Goal: Information Seeking & Learning: Check status

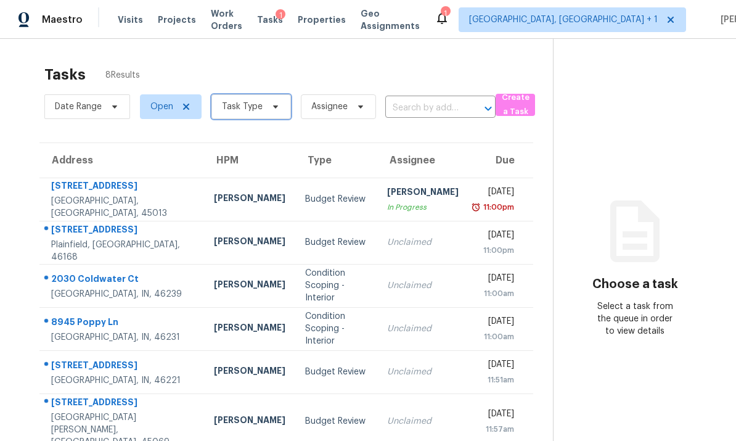
click at [245, 106] on span "Task Type" at bounding box center [242, 106] width 41 height 12
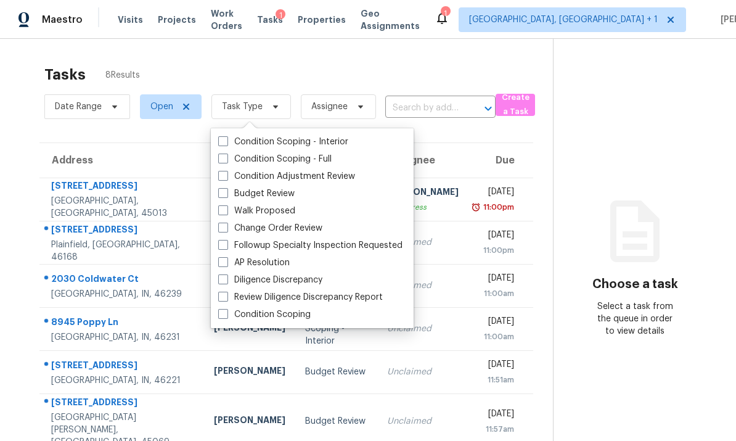
click at [225, 188] on span at bounding box center [223, 193] width 10 height 10
click at [225, 187] on input "Budget Review" at bounding box center [222, 191] width 8 height 8
checkbox input "true"
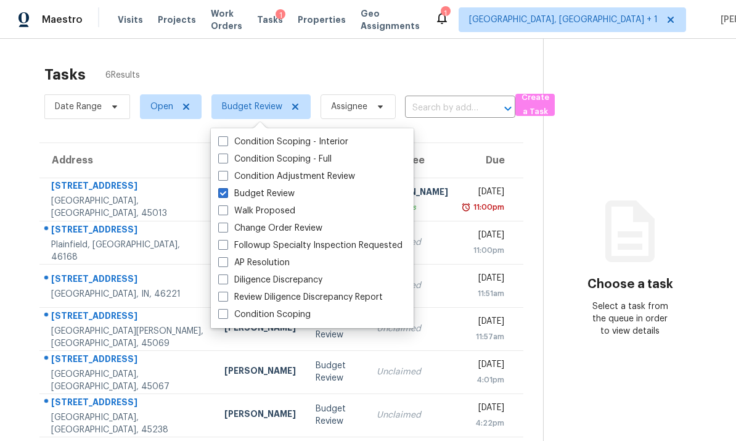
click at [225, 229] on span at bounding box center [223, 228] width 10 height 10
click at [225, 229] on input "Change Order Review" at bounding box center [222, 226] width 8 height 8
checkbox input "true"
click at [189, 70] on div "Tasks 6 Results" at bounding box center [293, 75] width 499 height 32
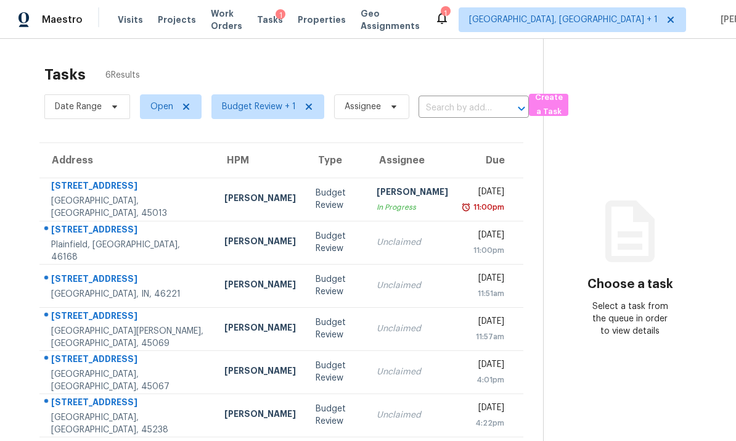
click at [316, 327] on div "Budget Review" at bounding box center [336, 328] width 41 height 25
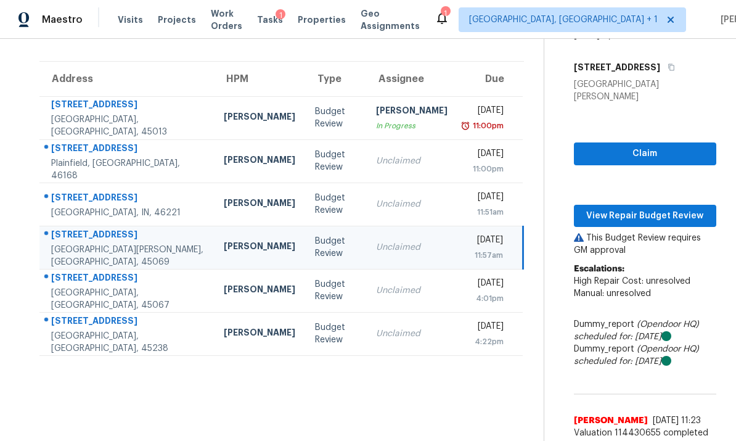
scroll to position [78, 0]
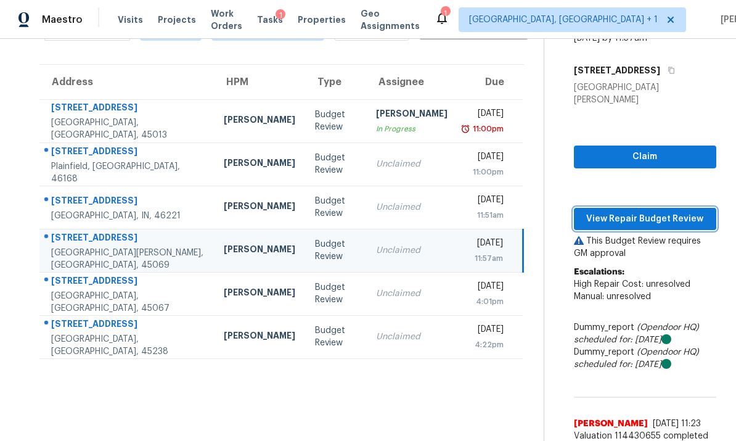
click at [629, 211] on span "View Repair Budget Review" at bounding box center [645, 218] width 123 height 15
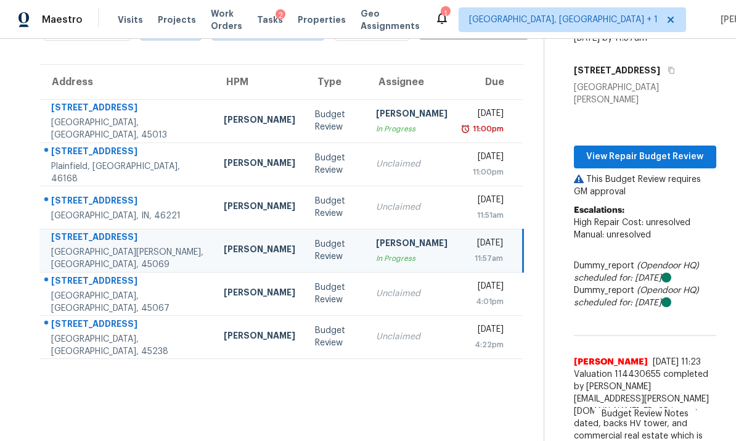
click at [155, 298] on td "801 Prescot Cir Trenton, OH, 45067" at bounding box center [126, 293] width 174 height 43
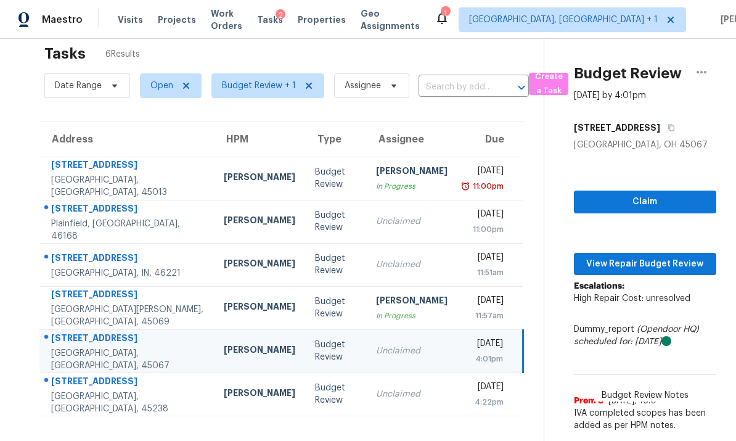
scroll to position [13, 0]
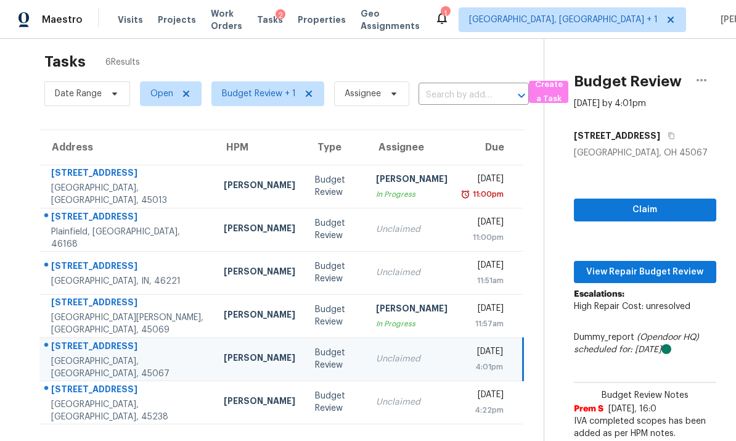
click at [637, 211] on div "Claim View Repair Budget Review Escalations: High Repair Cost: unresolved Dummy…" at bounding box center [645, 443] width 142 height 568
click at [633, 264] on span "View Repair Budget Review" at bounding box center [645, 271] width 123 height 15
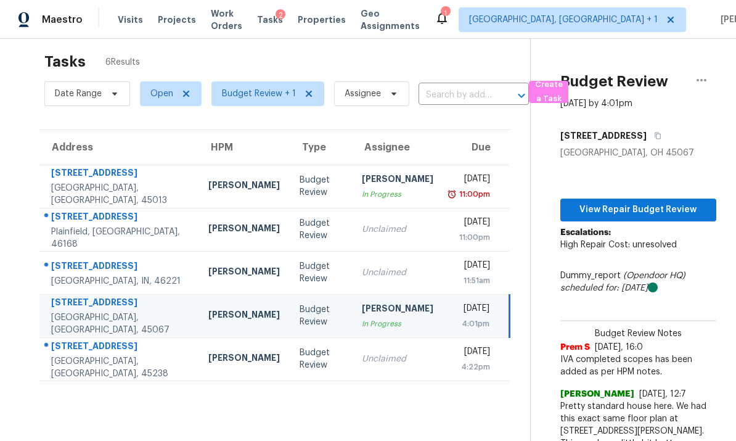
click at [149, 337] on td "5474 Starcrest Dr Cincinnati, OH, 45238" at bounding box center [118, 358] width 159 height 43
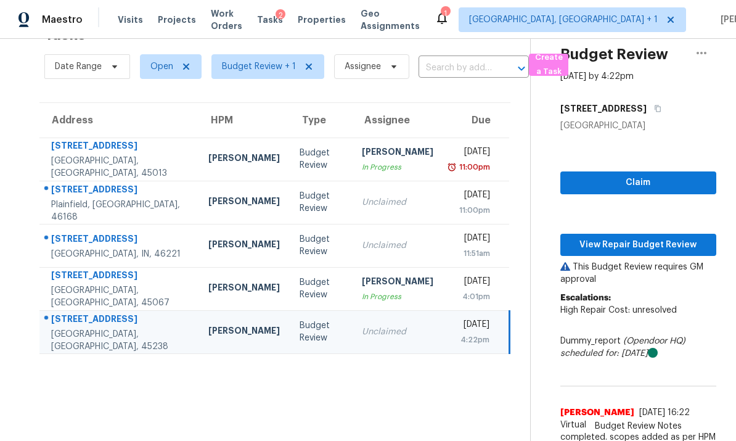
scroll to position [39, 0]
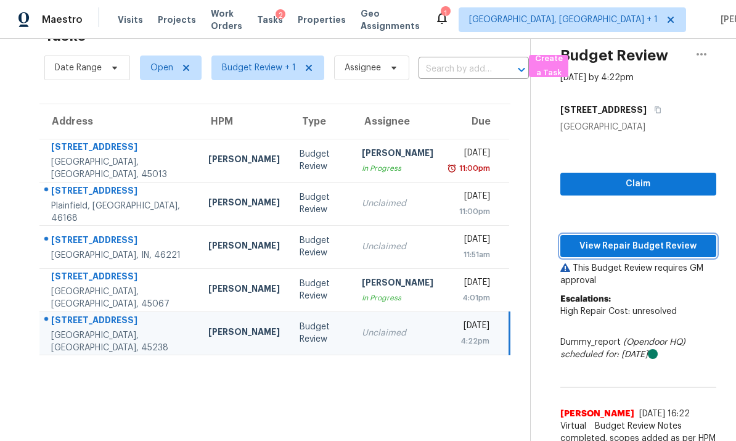
click at [642, 239] on span "View Repair Budget Review" at bounding box center [638, 246] width 136 height 15
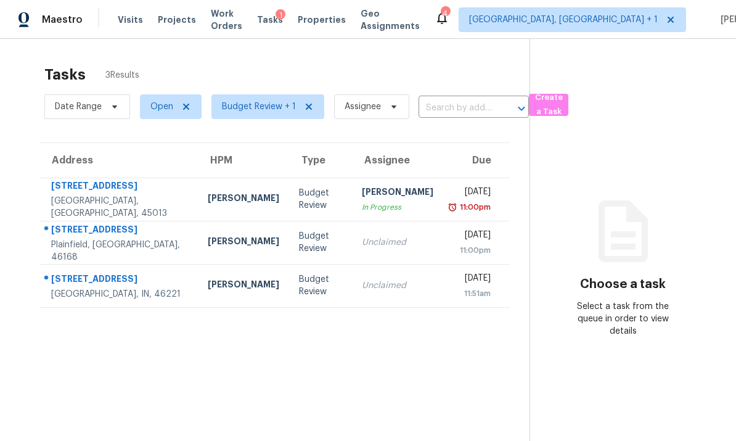
click at [139, 195] on div "[STREET_ADDRESS]" at bounding box center [119, 186] width 137 height 15
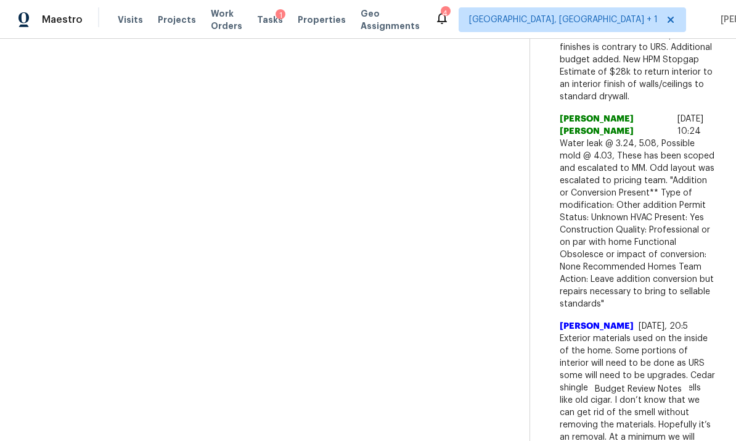
scroll to position [599, 0]
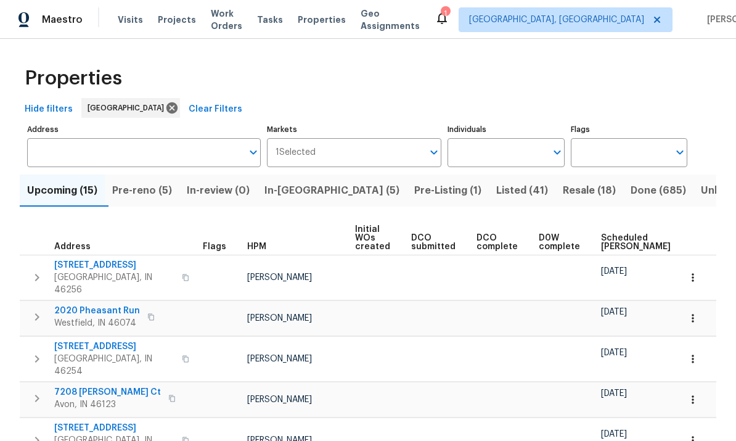
click at [414, 187] on span "Pre-Listing (1)" at bounding box center [447, 190] width 67 height 17
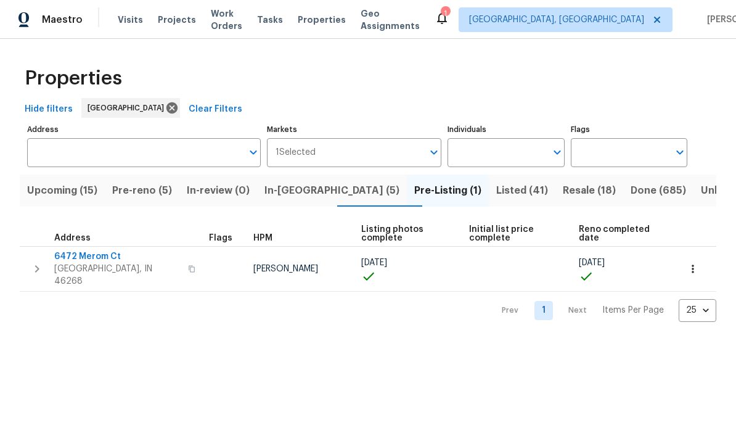
click at [303, 189] on span "In-reno (5)" at bounding box center [331, 190] width 135 height 17
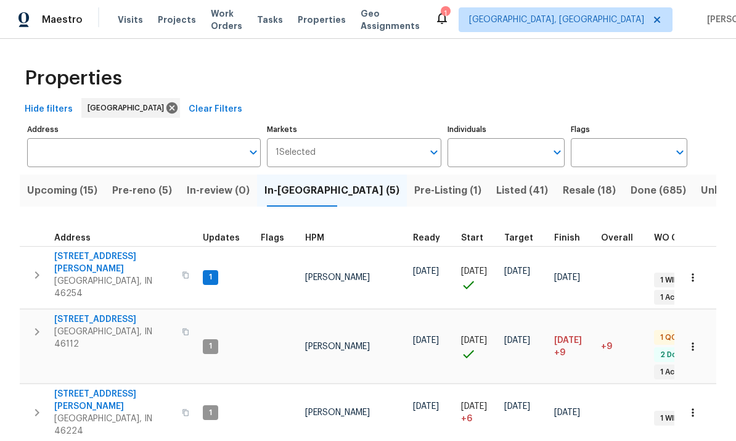
click at [142, 186] on span "Pre-reno (5)" at bounding box center [142, 190] width 60 height 17
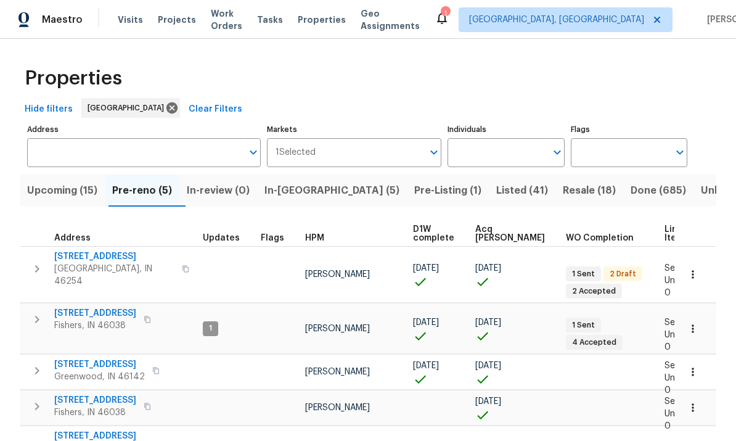
scroll to position [39, 0]
click at [64, 182] on span "Upcoming (15)" at bounding box center [62, 190] width 70 height 17
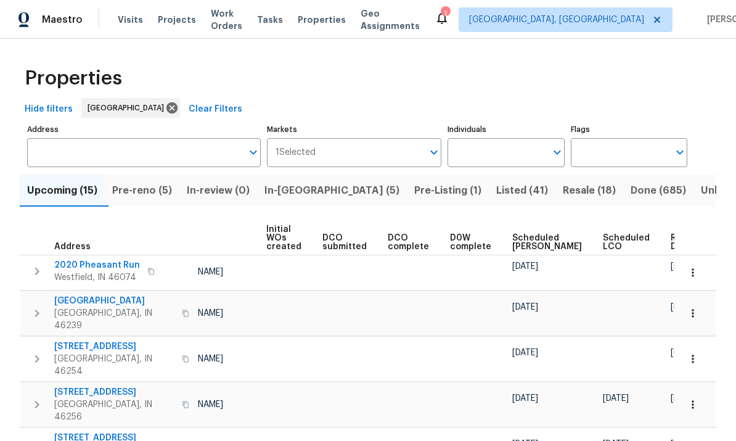
scroll to position [0, 88]
click at [671, 241] on span "Ready Date" at bounding box center [684, 242] width 27 height 17
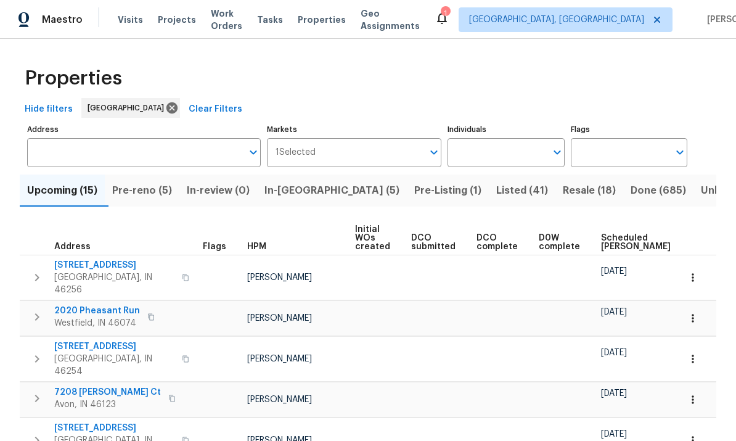
click at [154, 187] on span "Pre-reno (5)" at bounding box center [142, 190] width 60 height 17
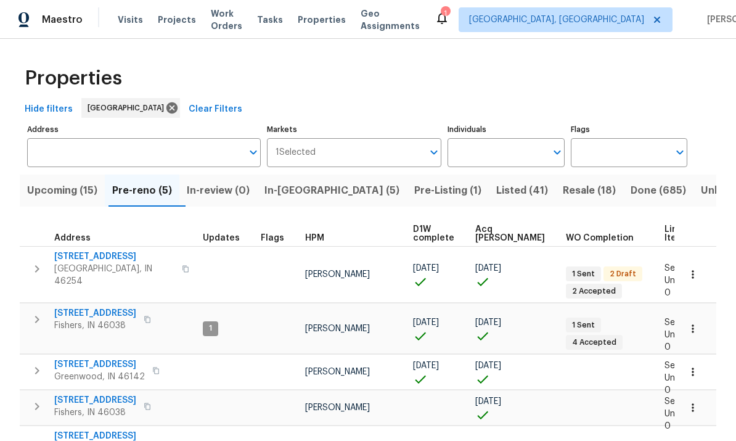
click at [128, 20] on span "Visits" at bounding box center [130, 20] width 25 height 12
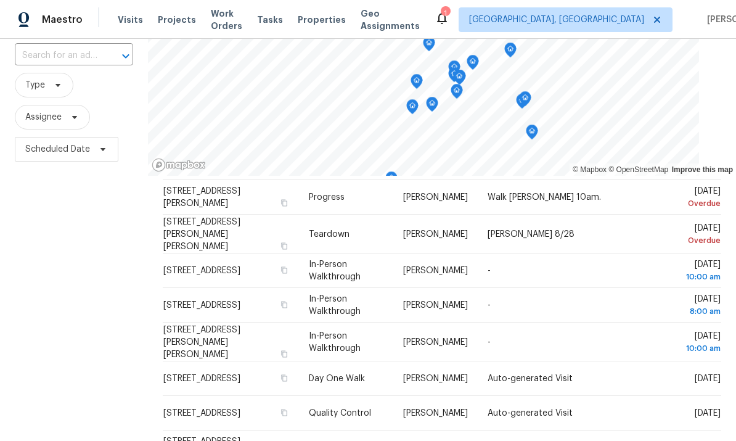
scroll to position [281, 0]
click at [36, 91] on span "Type" at bounding box center [35, 85] width 20 height 12
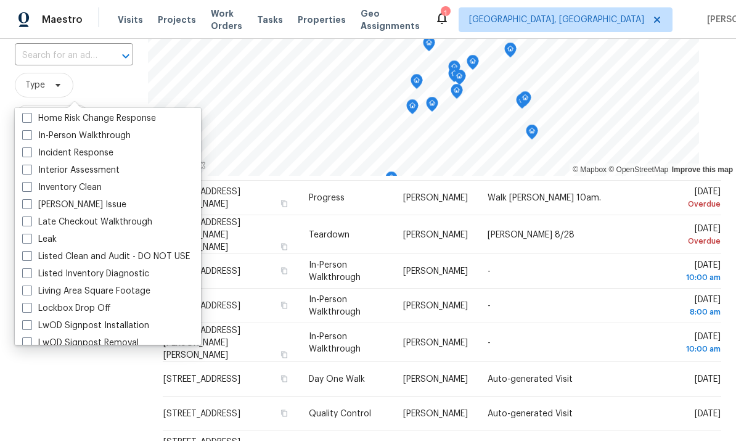
scroll to position [0, 0]
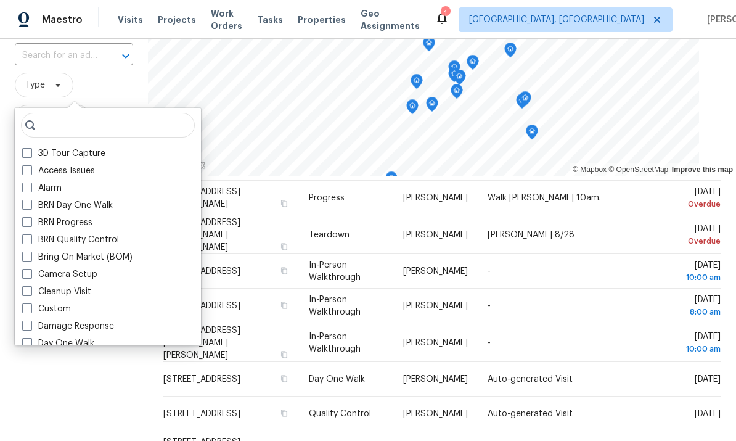
click at [29, 139] on div "3D Tour Capture Access Issues Alarm BRN Day One Walk BRN Progress BRN Quality C…" at bounding box center [108, 226] width 186 height 237
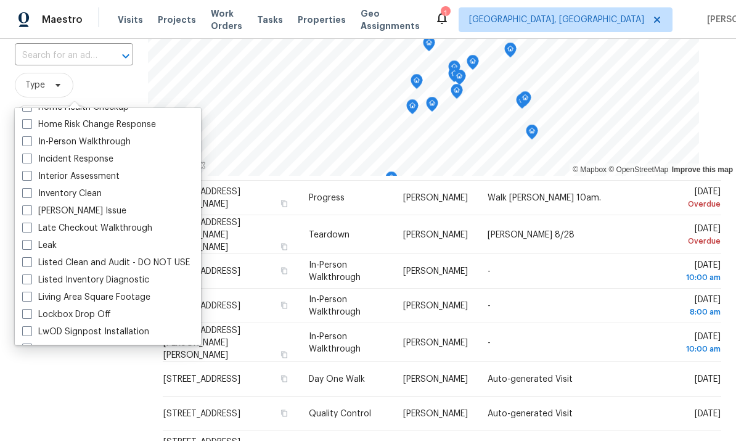
scroll to position [461, 0]
click at [23, 146] on label "In-Person Walkthrough" at bounding box center [76, 141] width 109 height 12
click at [23, 143] on input "In-Person Walkthrough" at bounding box center [26, 139] width 8 height 8
checkbox input "true"
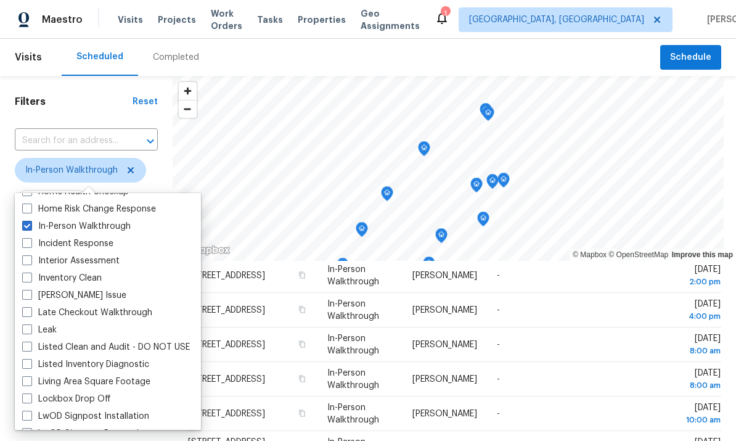
scroll to position [114, 0]
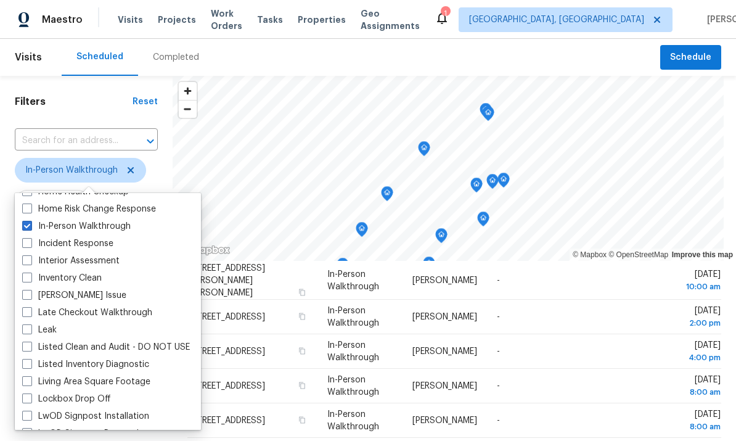
click at [245, 62] on div "Scheduled Completed" at bounding box center [361, 57] width 599 height 37
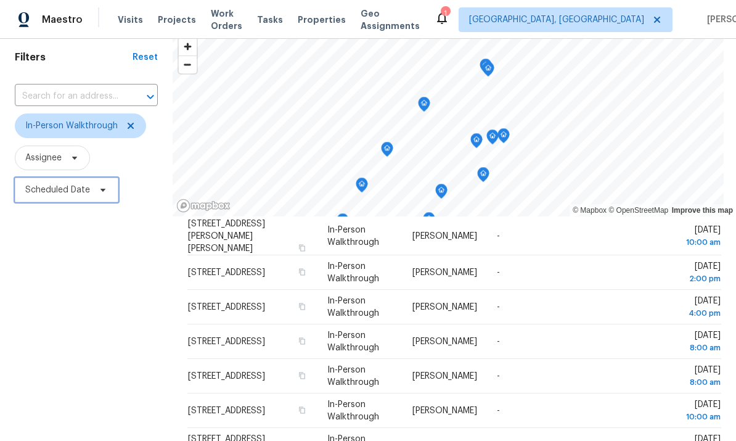
click at [91, 187] on span "Scheduled Date" at bounding box center [67, 190] width 104 height 25
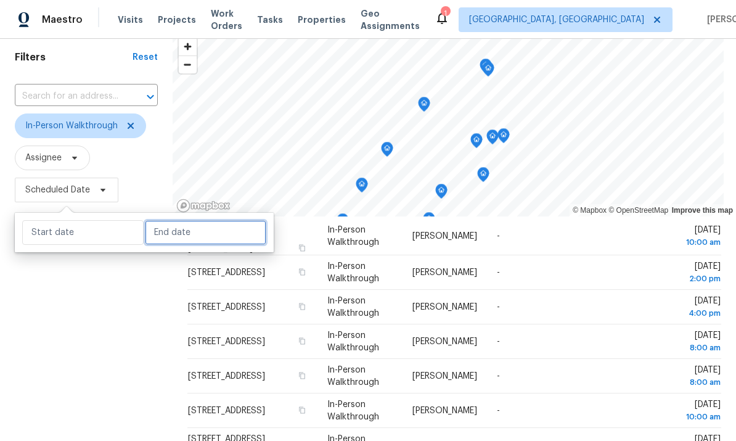
click at [181, 235] on input "text" at bounding box center [205, 232] width 121 height 25
select select "7"
select select "2025"
select select "8"
select select "2025"
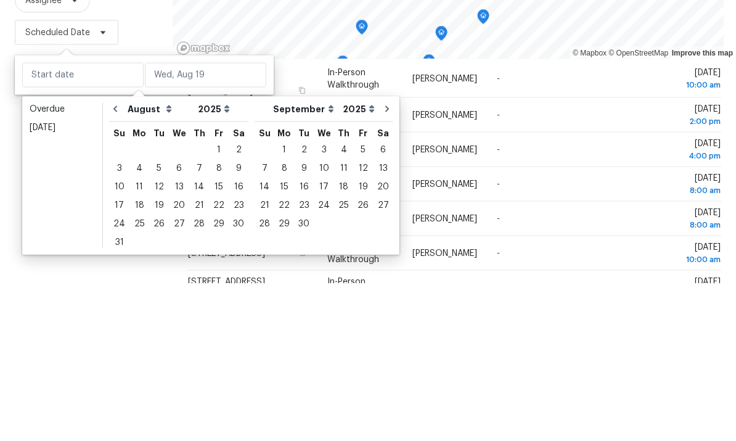
scroll to position [46, 0]
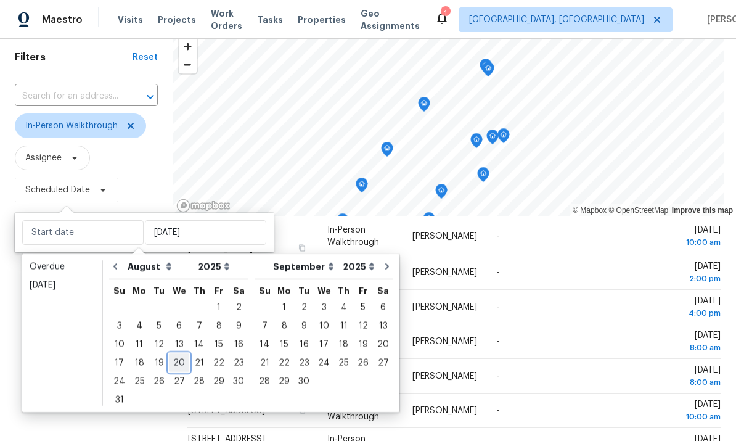
click at [174, 354] on div "20" at bounding box center [179, 362] width 20 height 17
type input "Wed, Aug 20"
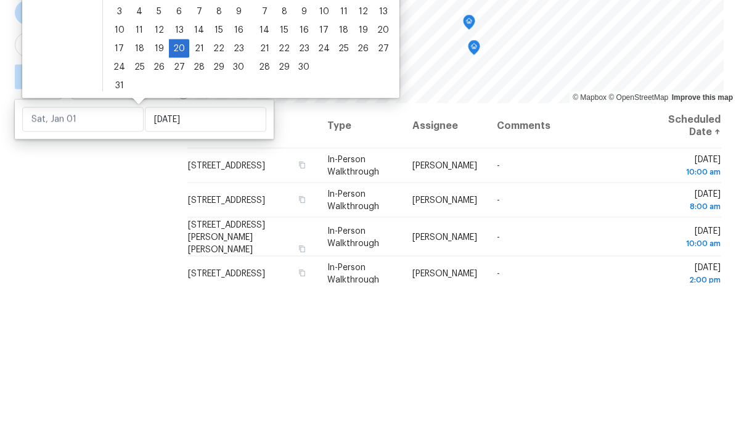
click at [318, 261] on th "Address" at bounding box center [252, 283] width 130 height 45
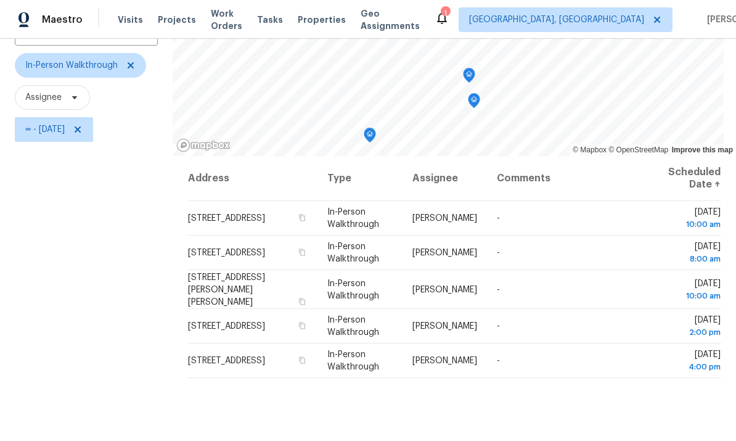
scroll to position [73, 0]
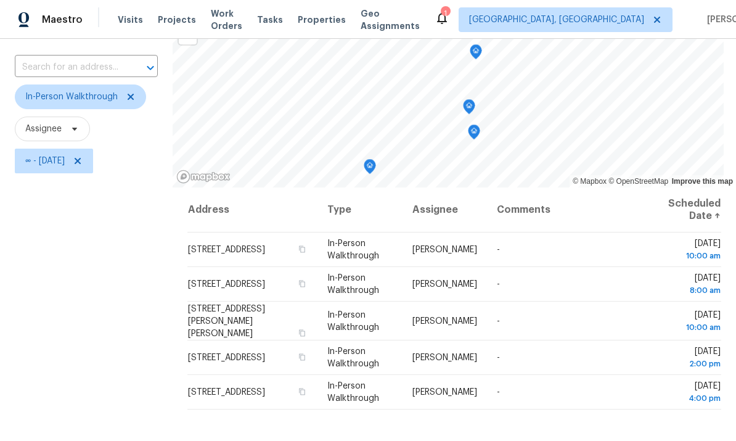
click at [476, 130] on icon "Map marker" at bounding box center [474, 131] width 4 height 3
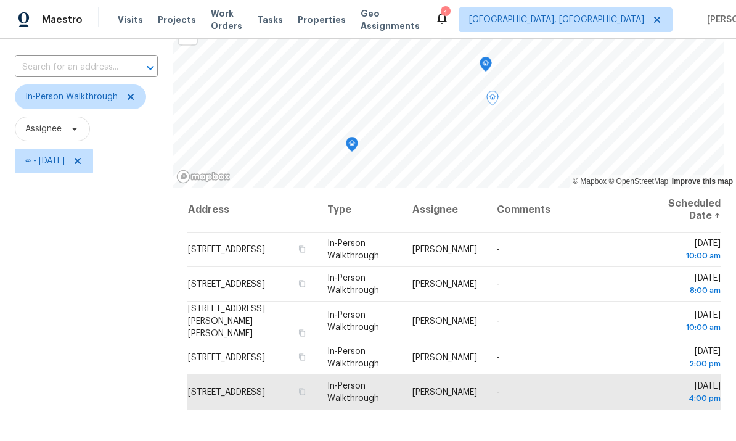
click at [358, 137] on icon "Map marker" at bounding box center [351, 144] width 11 height 14
